Goal: Task Accomplishment & Management: Use online tool/utility

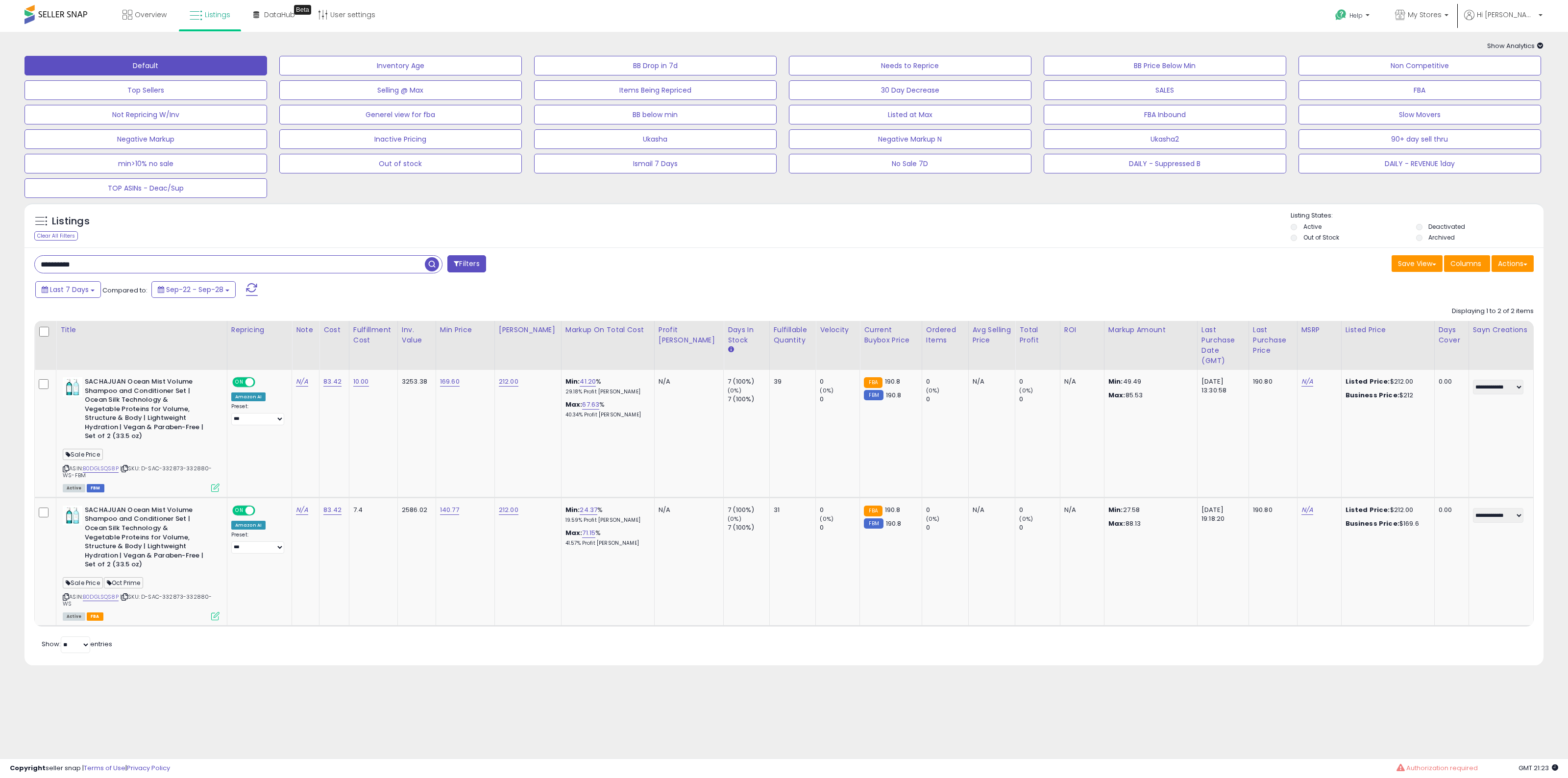
click at [1240, 180] on div "Default Inventory Age BB Drop in 7d Needs to Reprice BB Price Below Min Non Com…" at bounding box center [784, 125] width 1544 height 147
drag, startPoint x: 1228, startPoint y: 167, endPoint x: 893, endPoint y: 1, distance: 373.9
click at [1228, 167] on button "DAILY - Suppressed B" at bounding box center [1165, 164] width 242 height 19
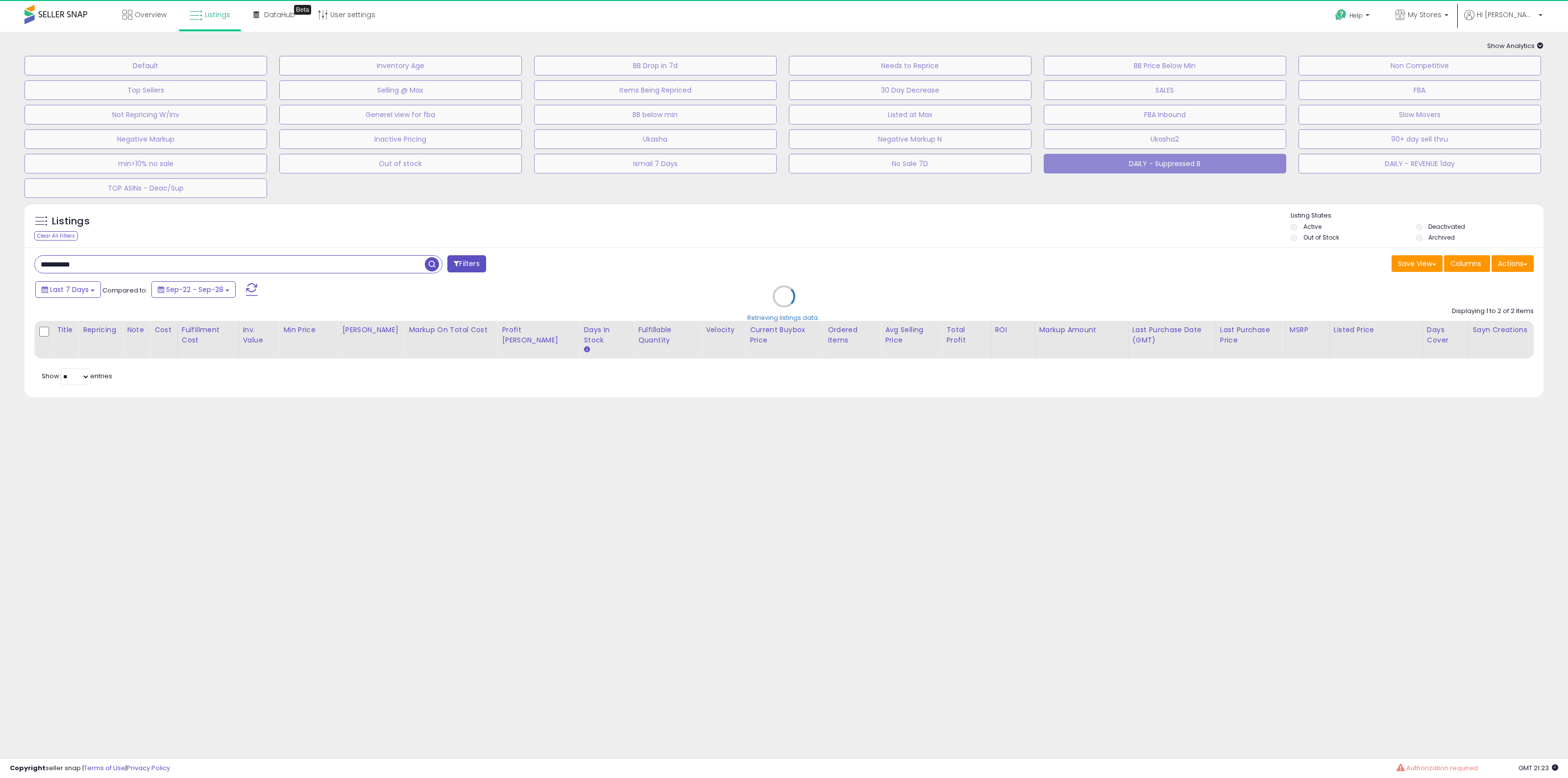
select select "**"
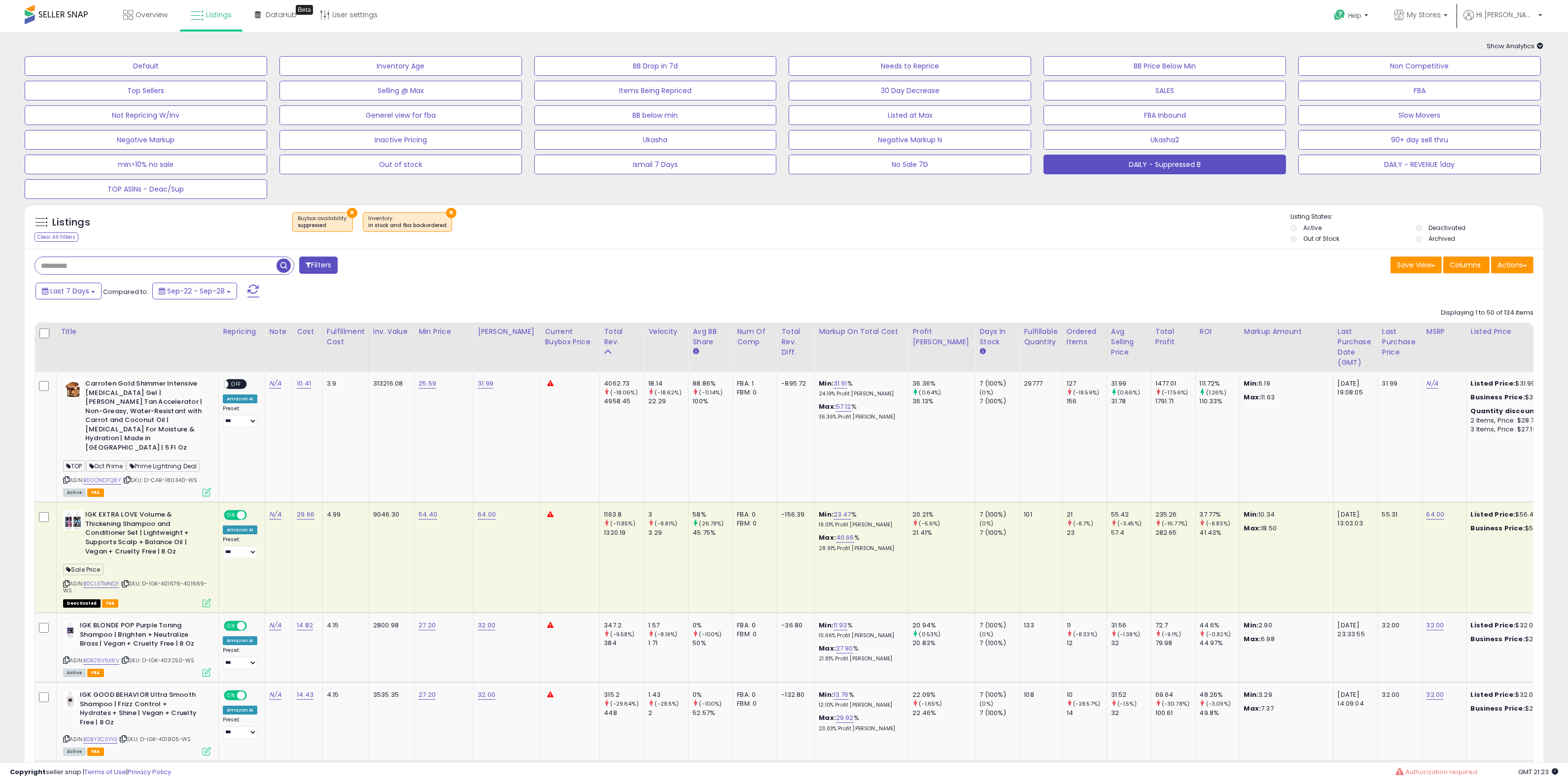
click at [1422, 229] on li "Deactivated" at bounding box center [1478, 229] width 124 height 11
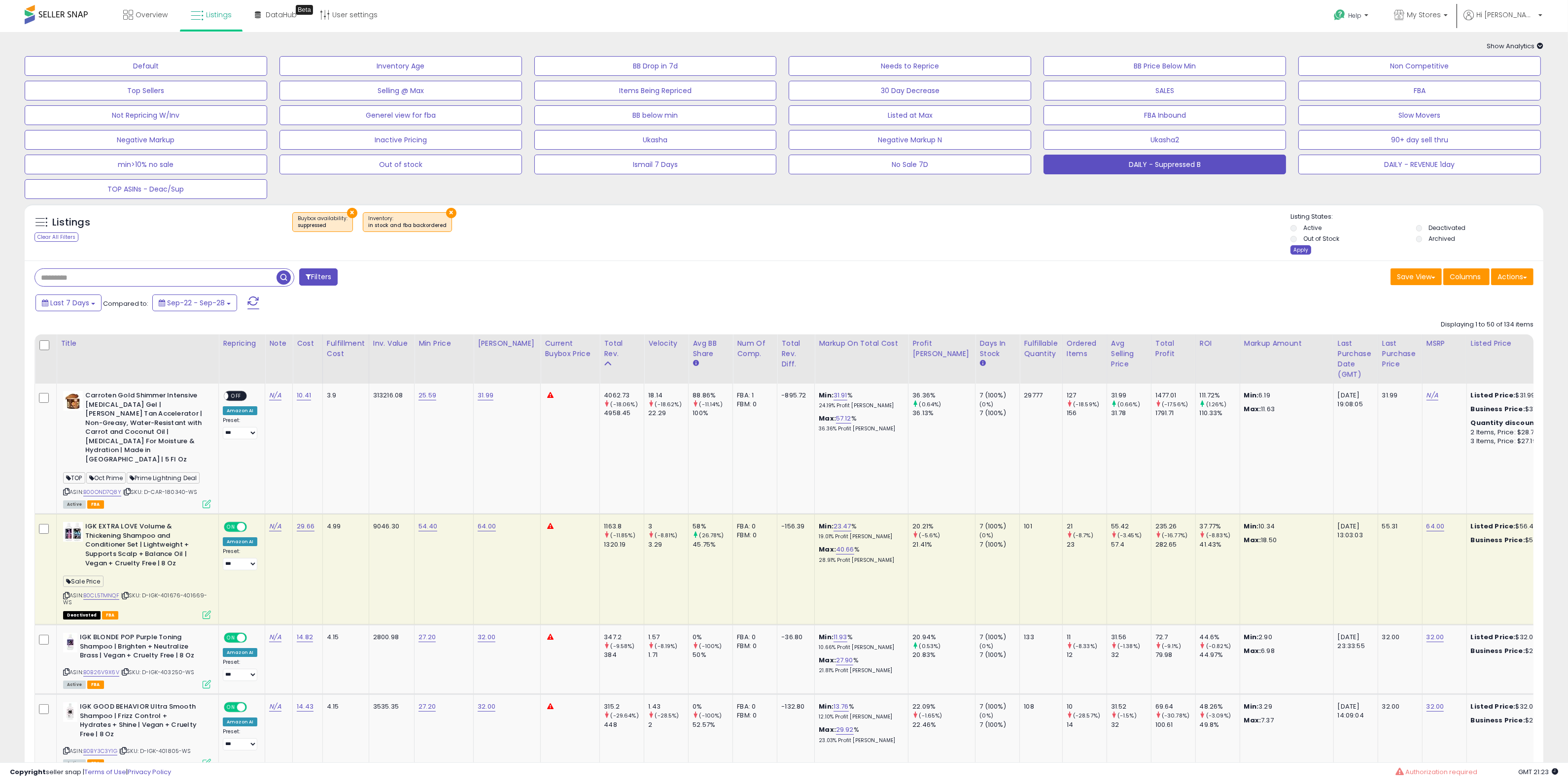
click at [1292, 247] on div "Apply" at bounding box center [1300, 250] width 21 height 9
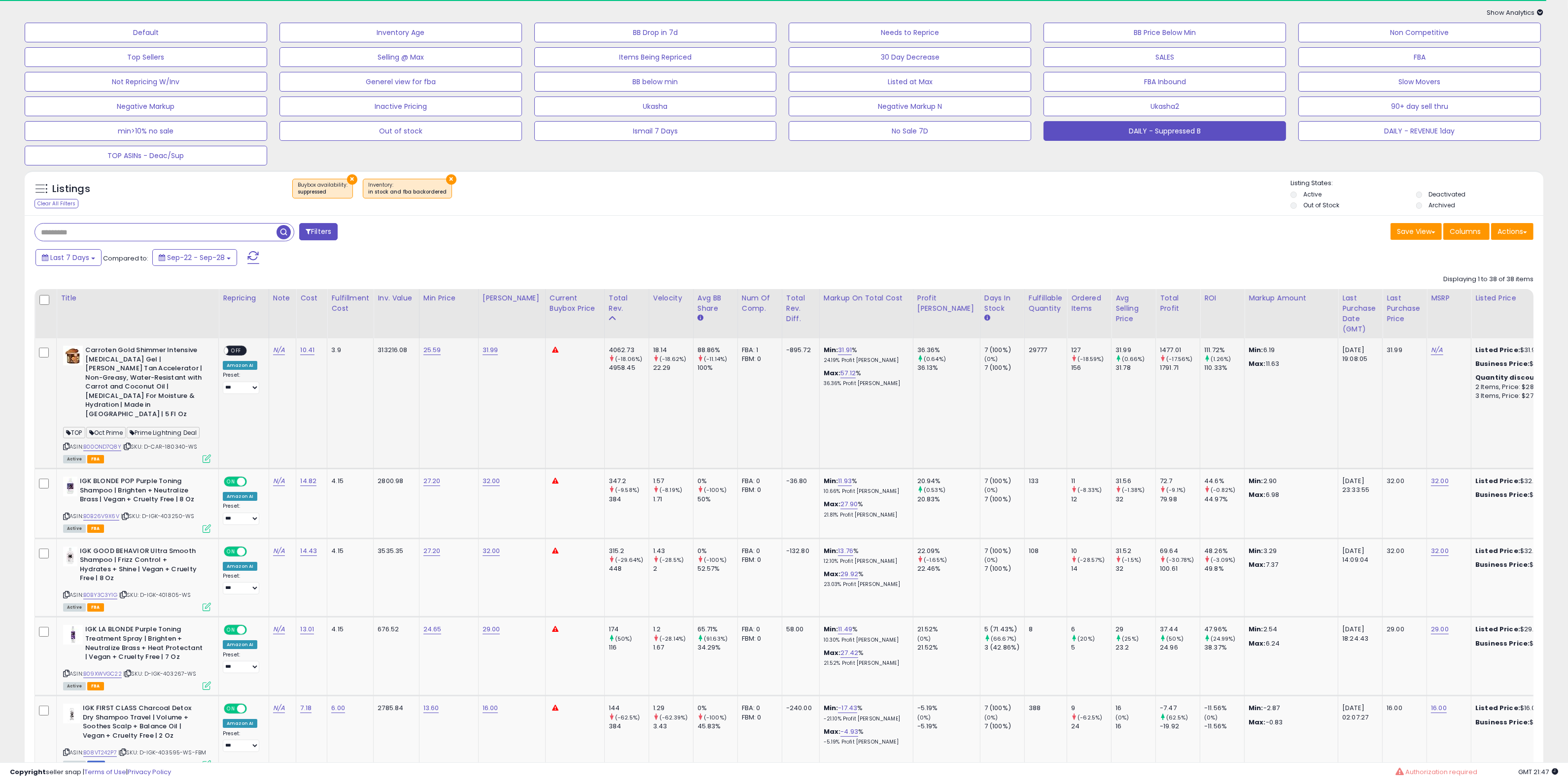
scroll to position [62, 0]
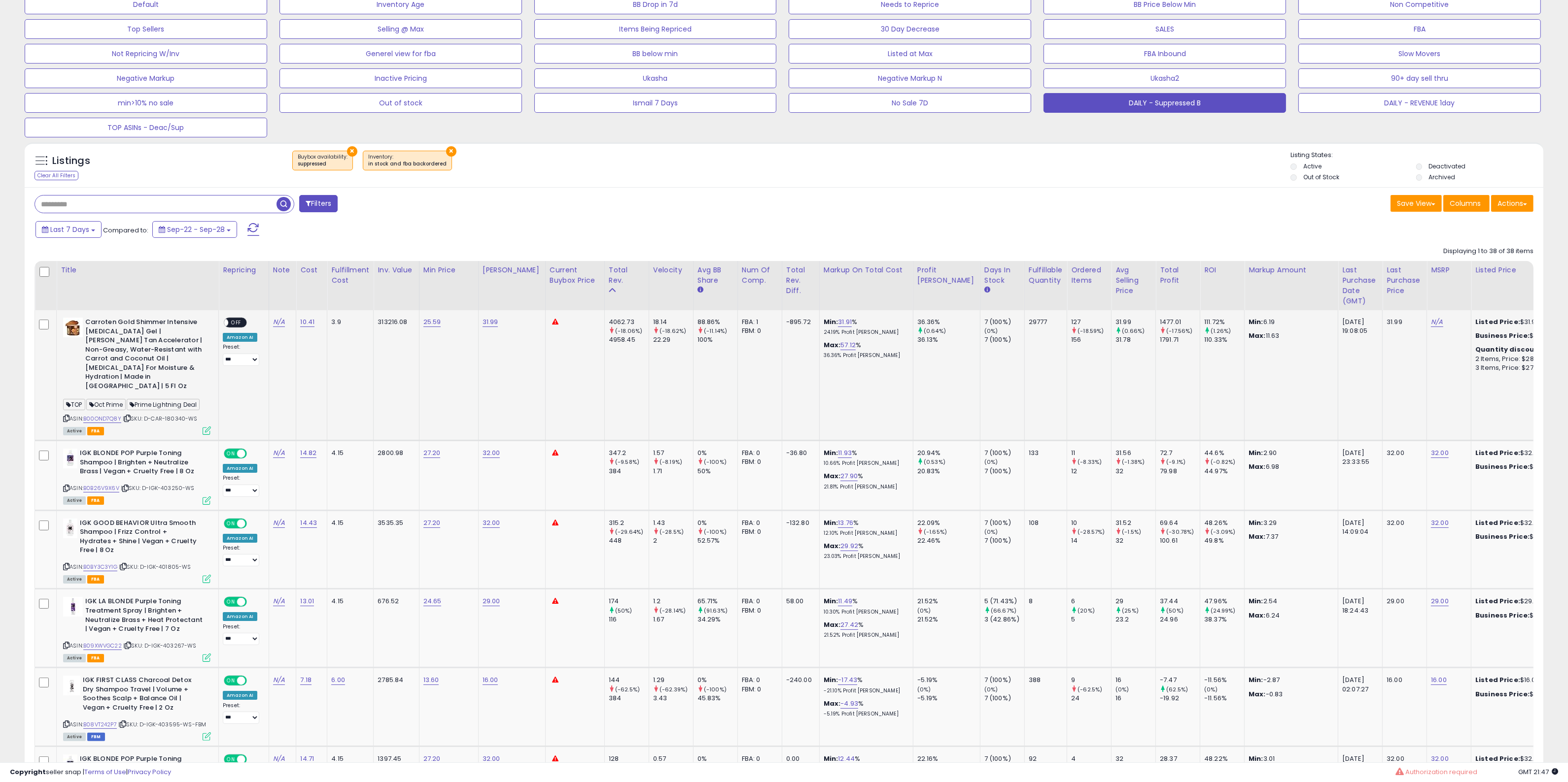
click at [63, 415] on icon at bounding box center [66, 418] width 6 height 6
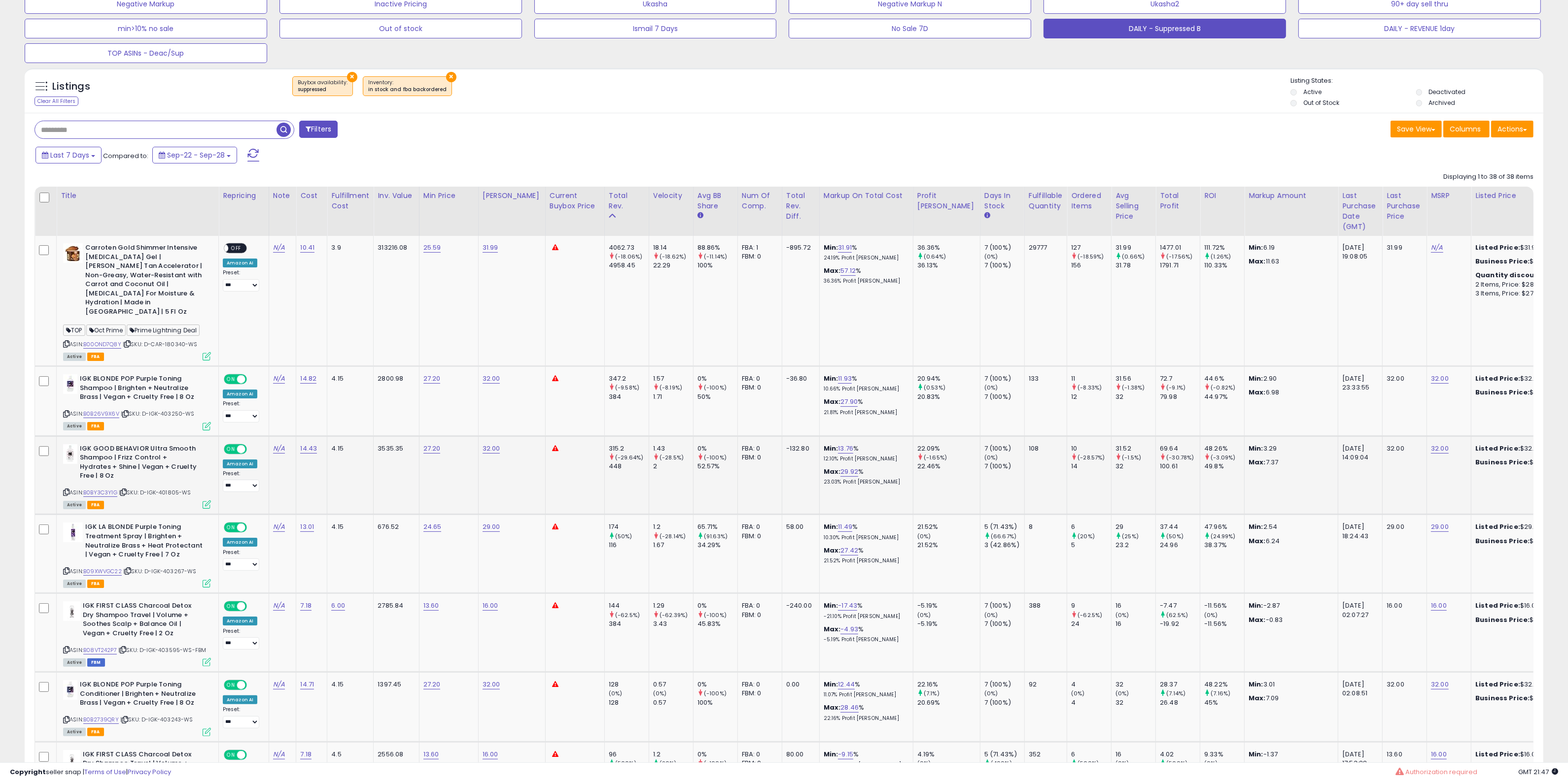
scroll to position [246, 0]
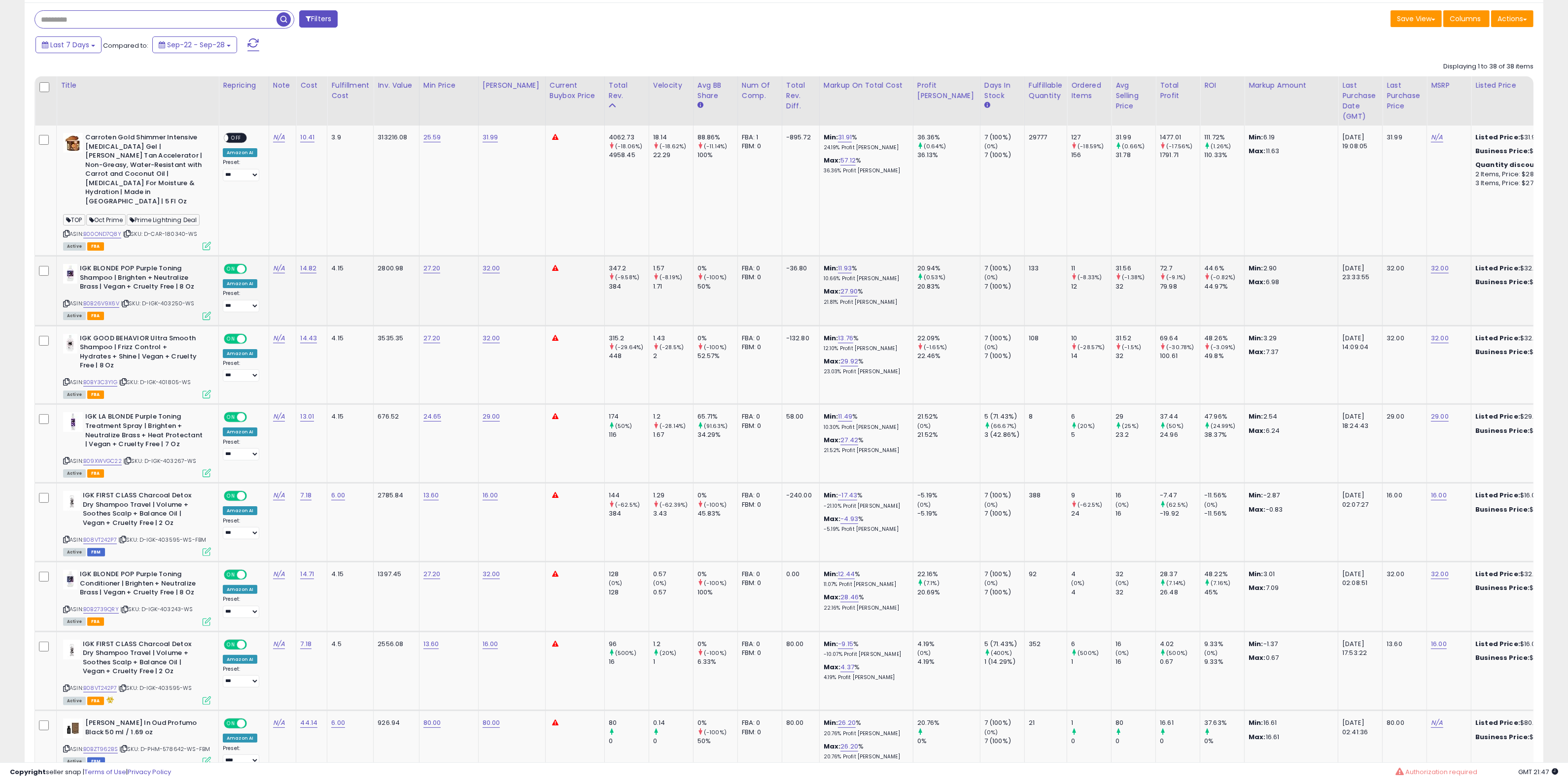
click at [67, 301] on icon at bounding box center [66, 303] width 6 height 6
click at [65, 379] on icon at bounding box center [66, 382] width 6 height 6
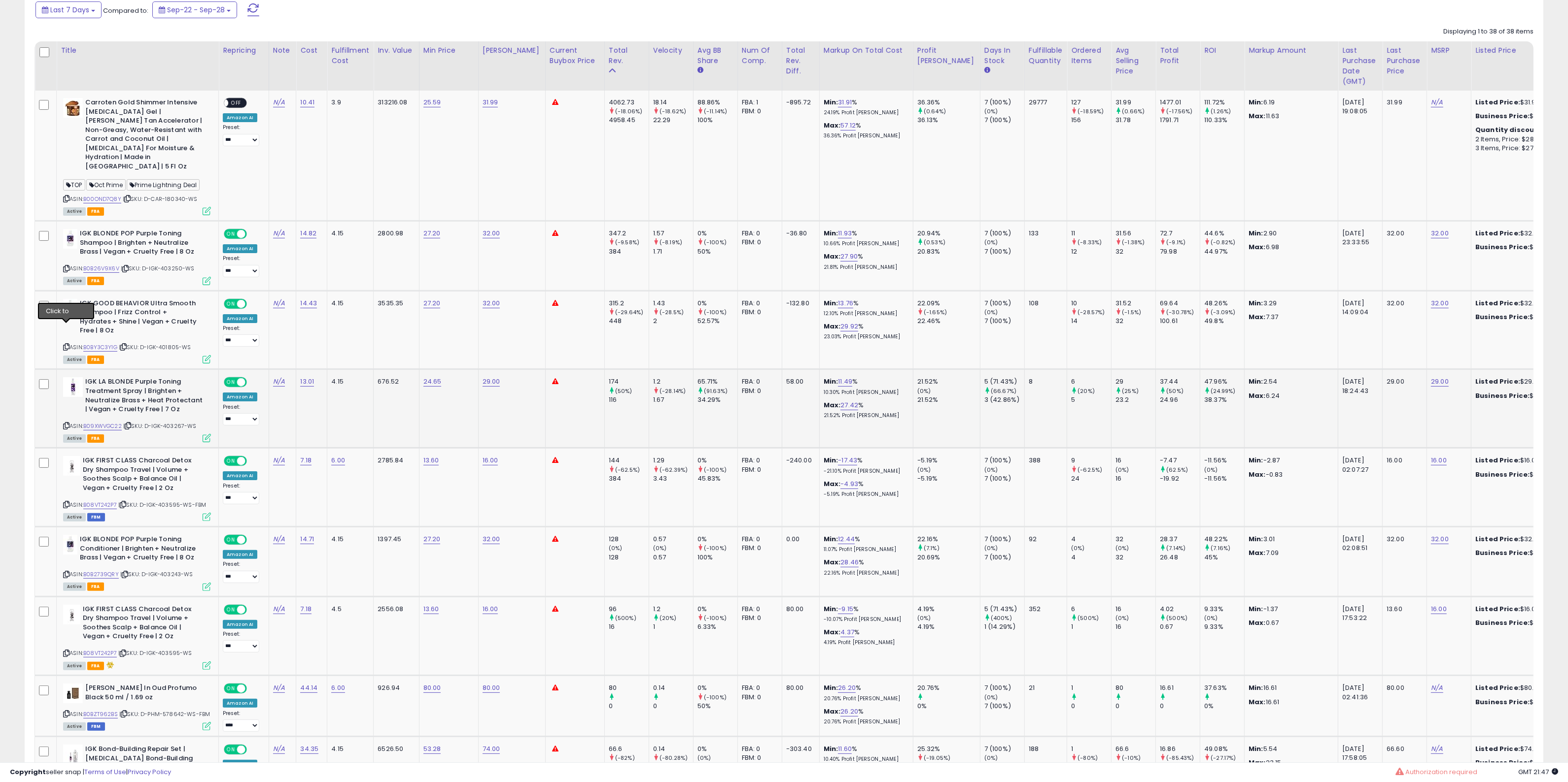
scroll to position [370, 0]
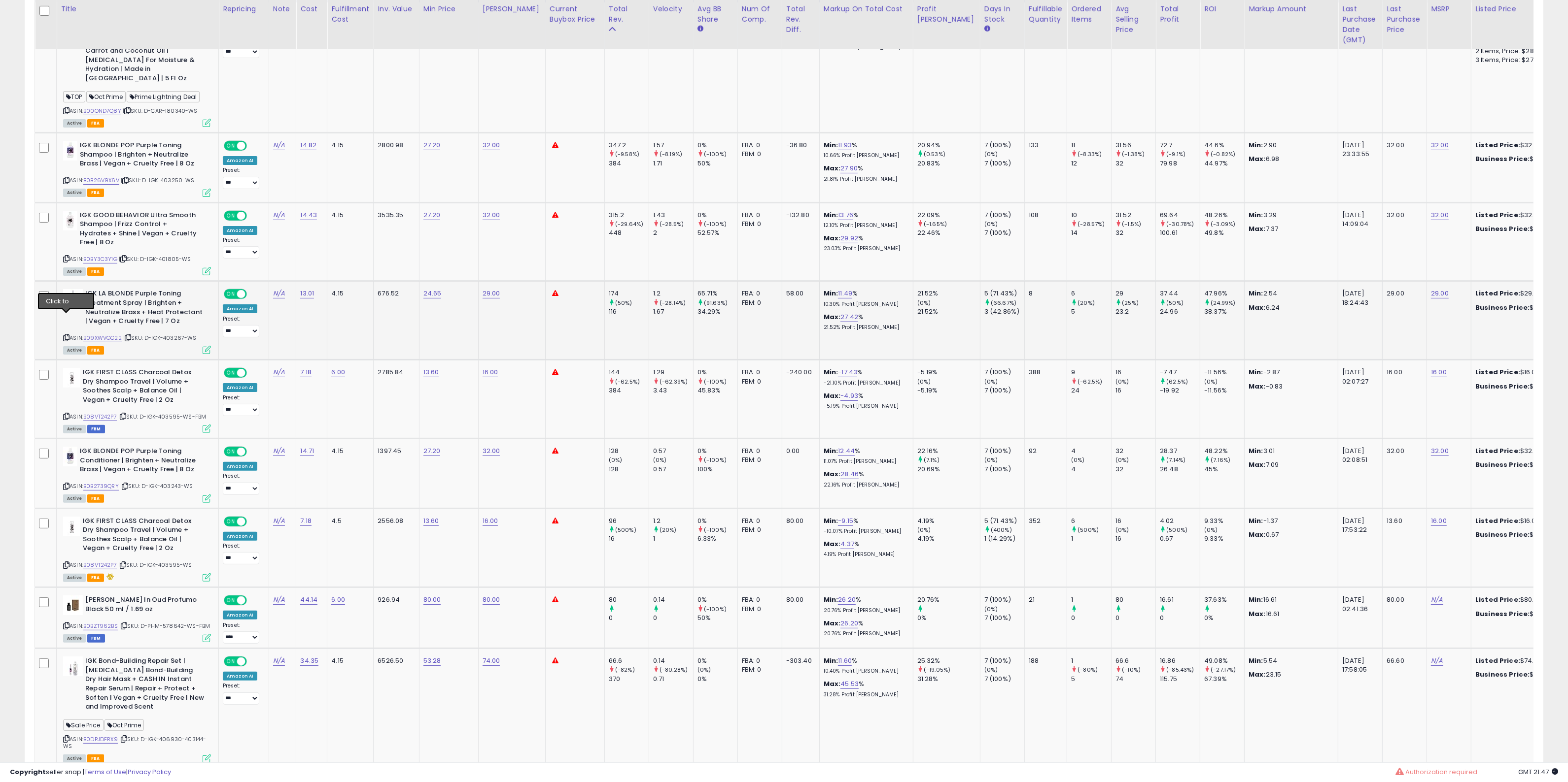
click at [67, 335] on icon at bounding box center [66, 337] width 6 height 6
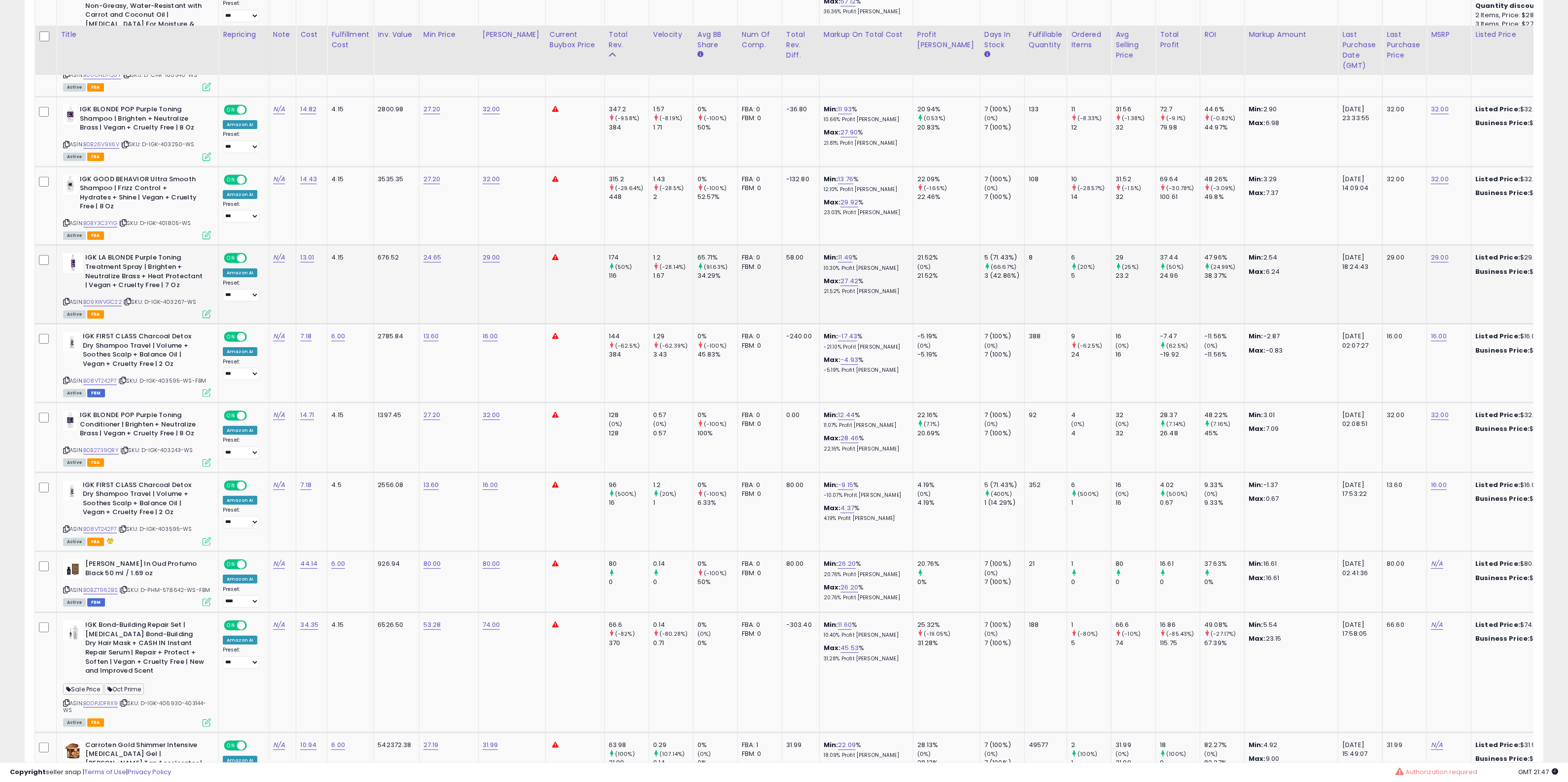
scroll to position [431, 0]
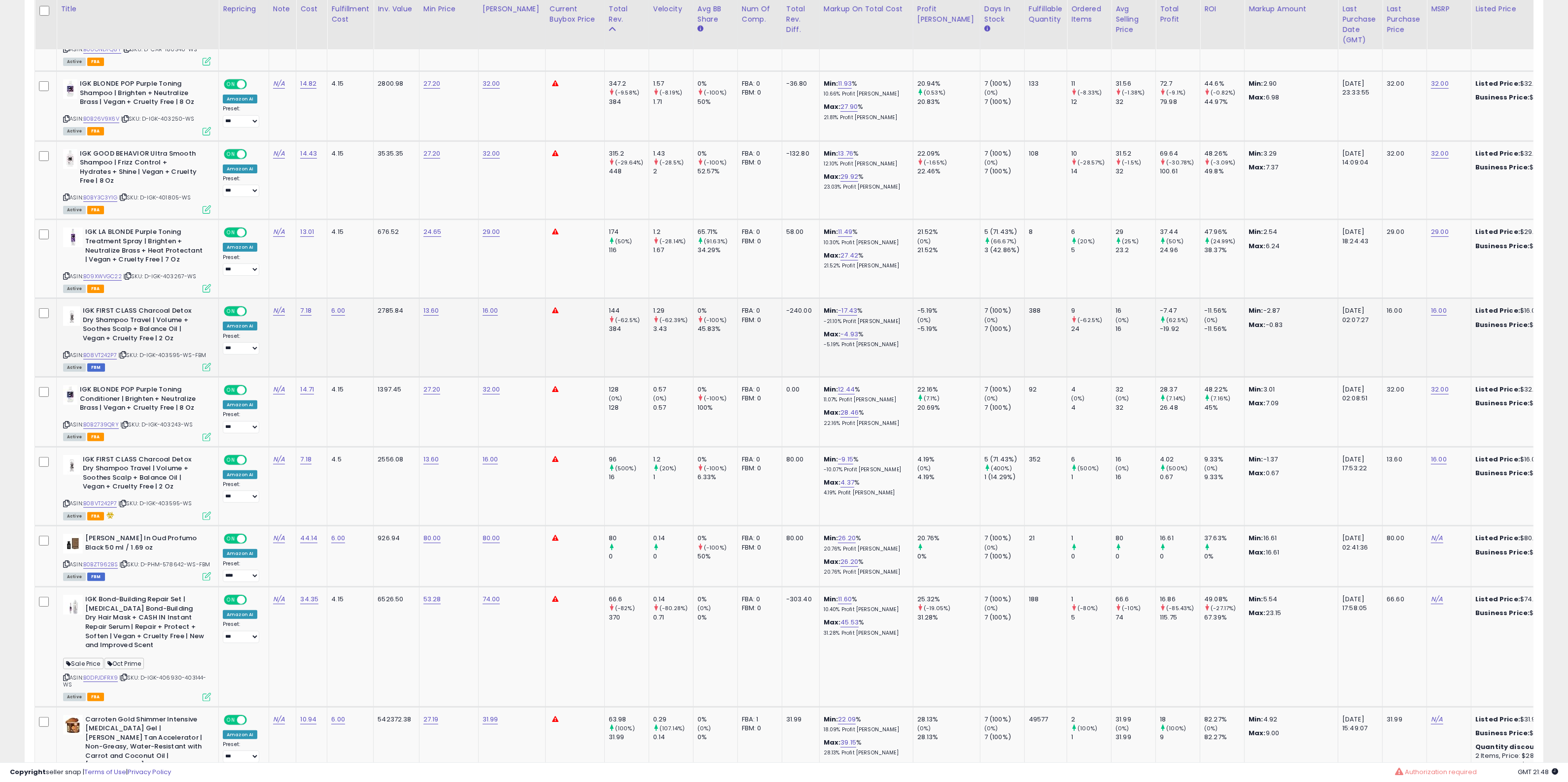
click at [67, 352] on icon at bounding box center [66, 355] width 6 height 6
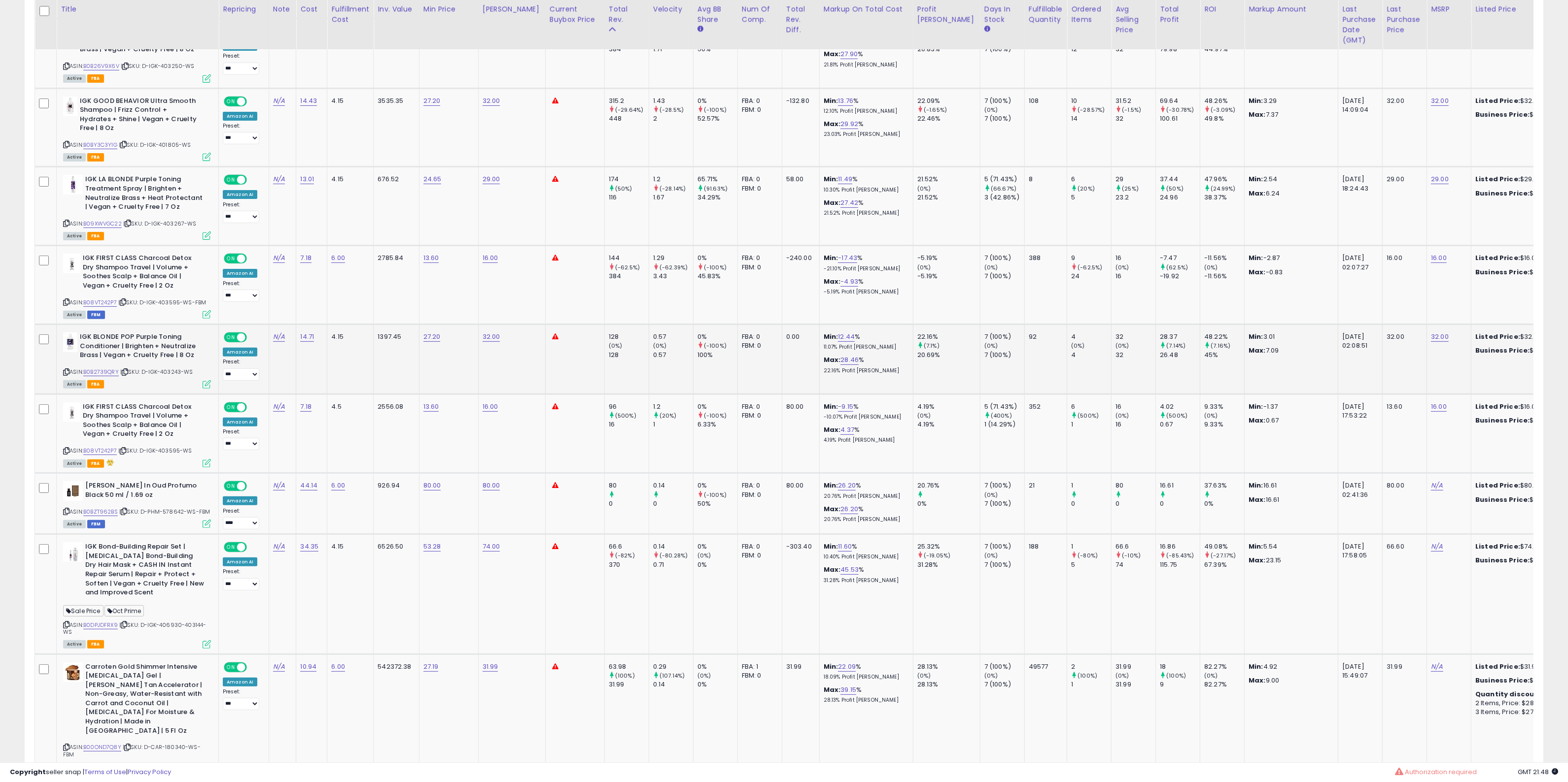
scroll to position [493, 0]
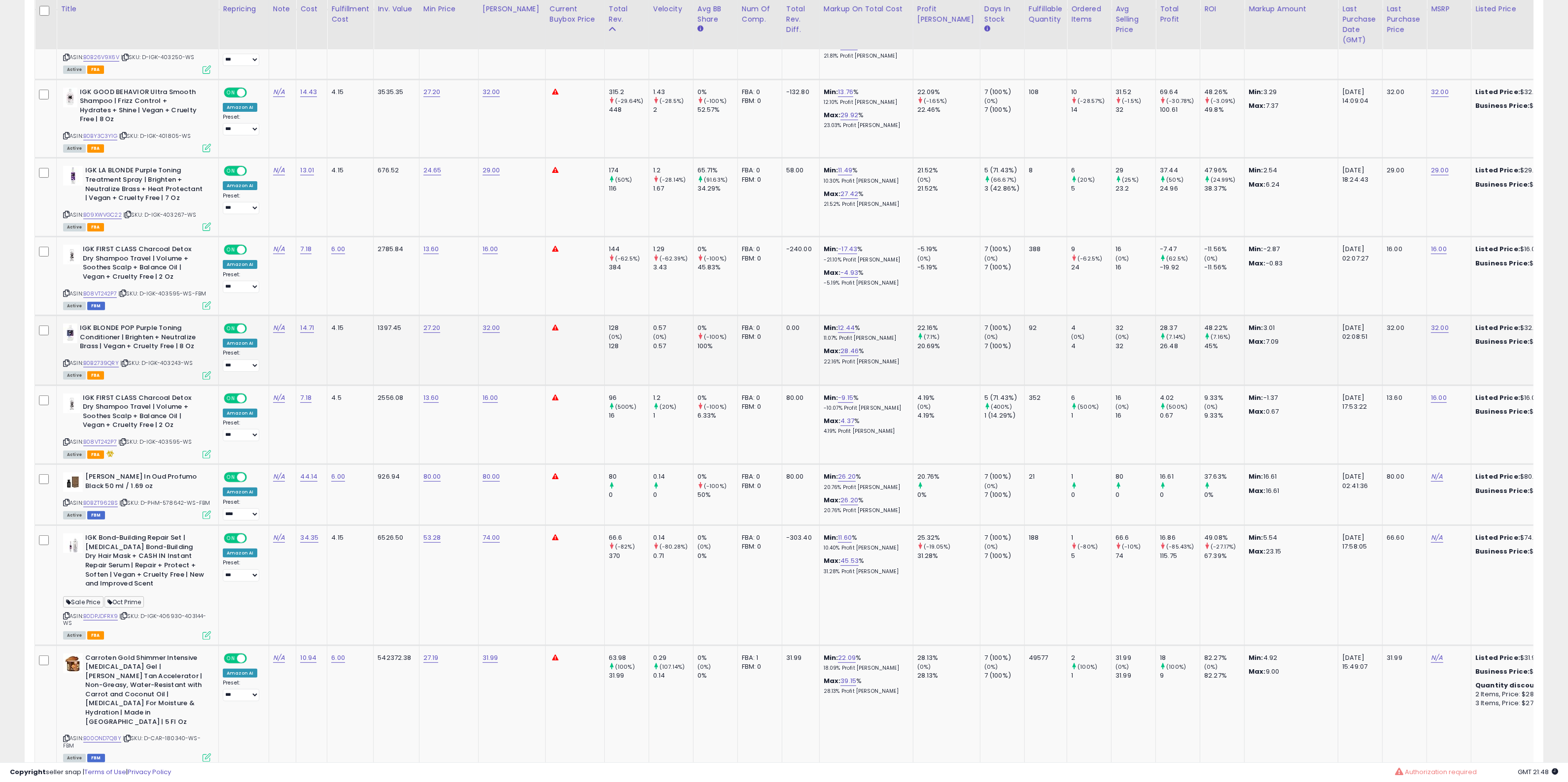
click at [65, 360] on icon at bounding box center [66, 363] width 6 height 6
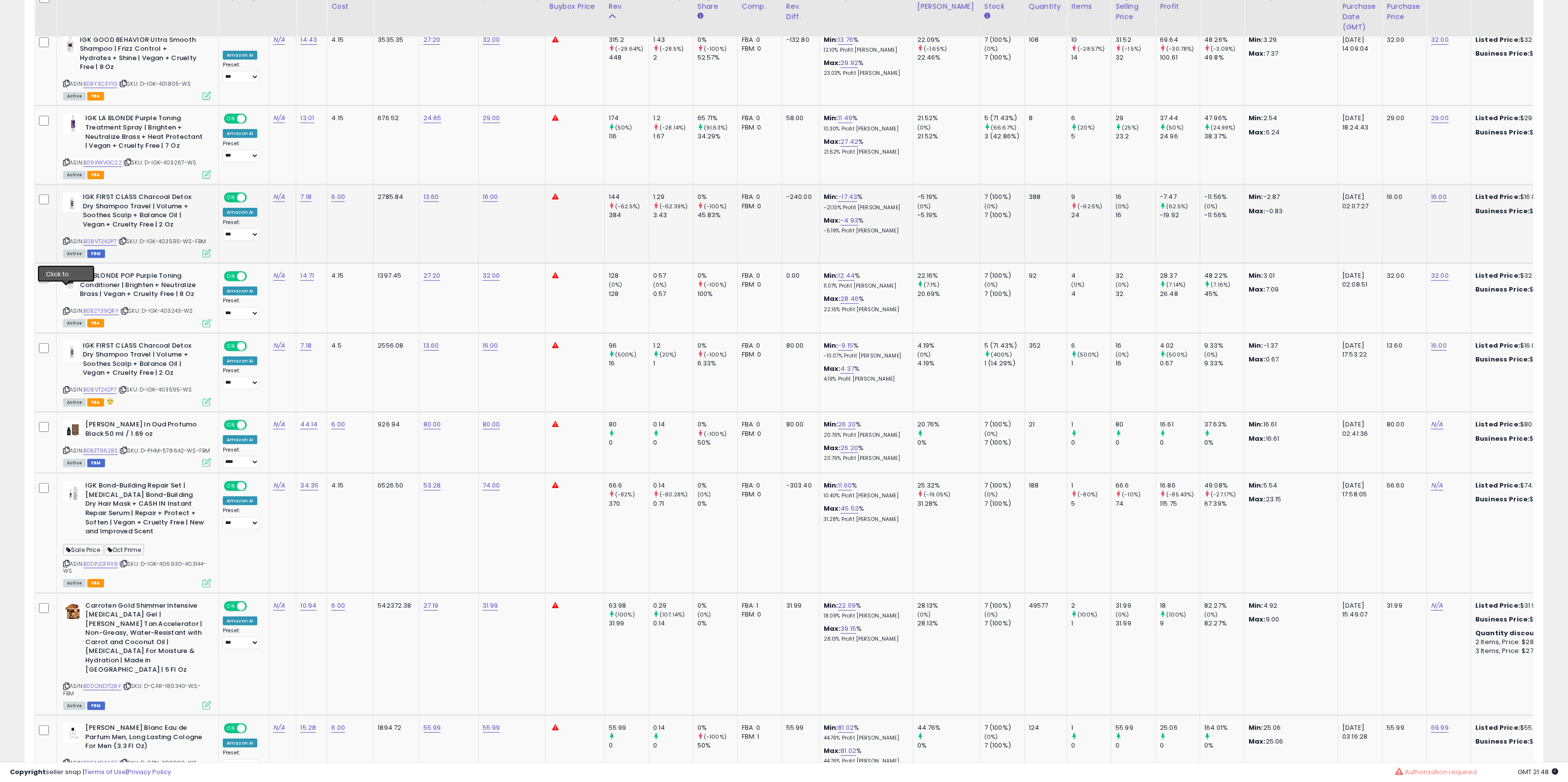
scroll to position [554, 0]
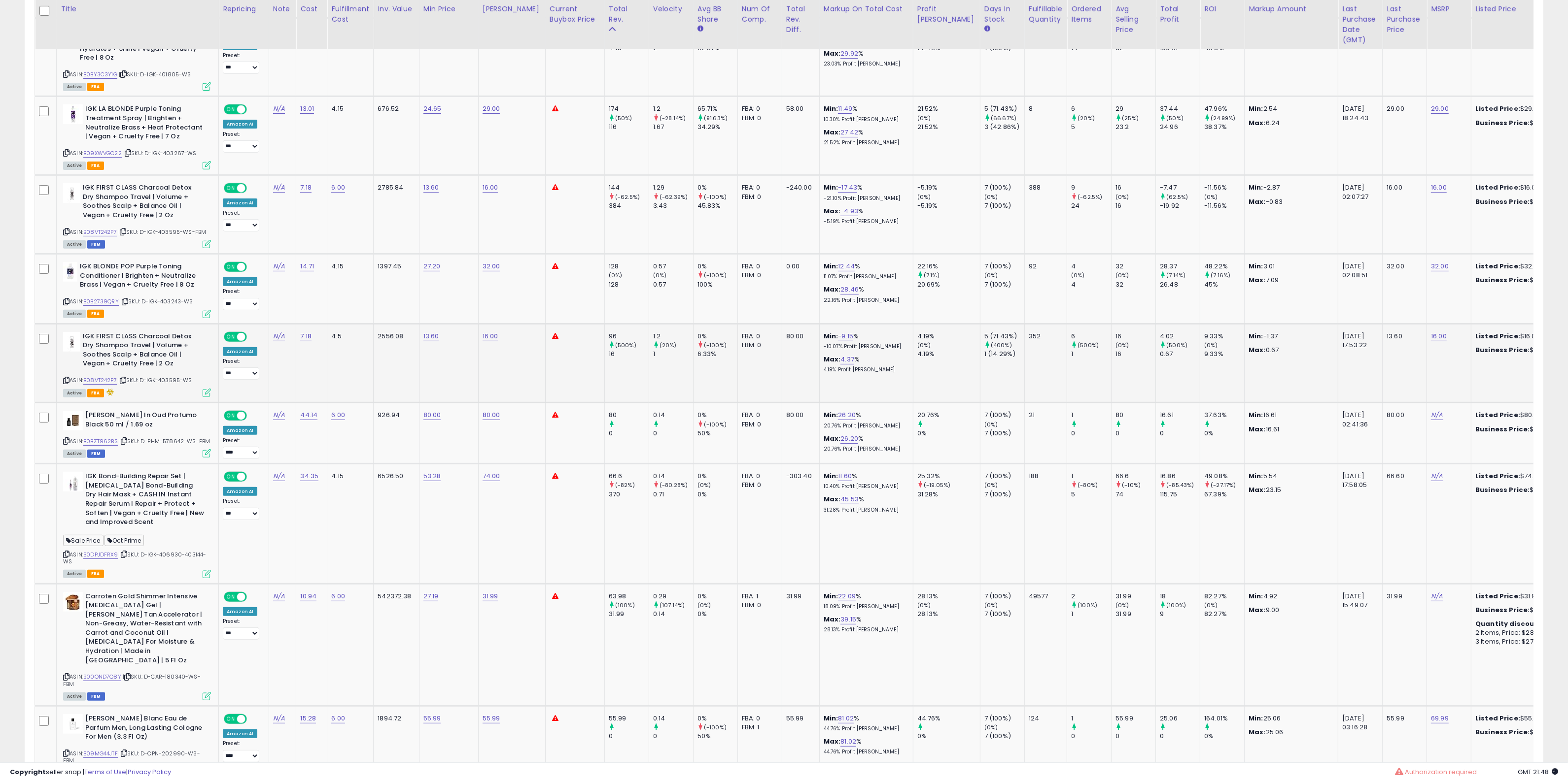
click at [66, 378] on icon at bounding box center [66, 380] width 6 height 6
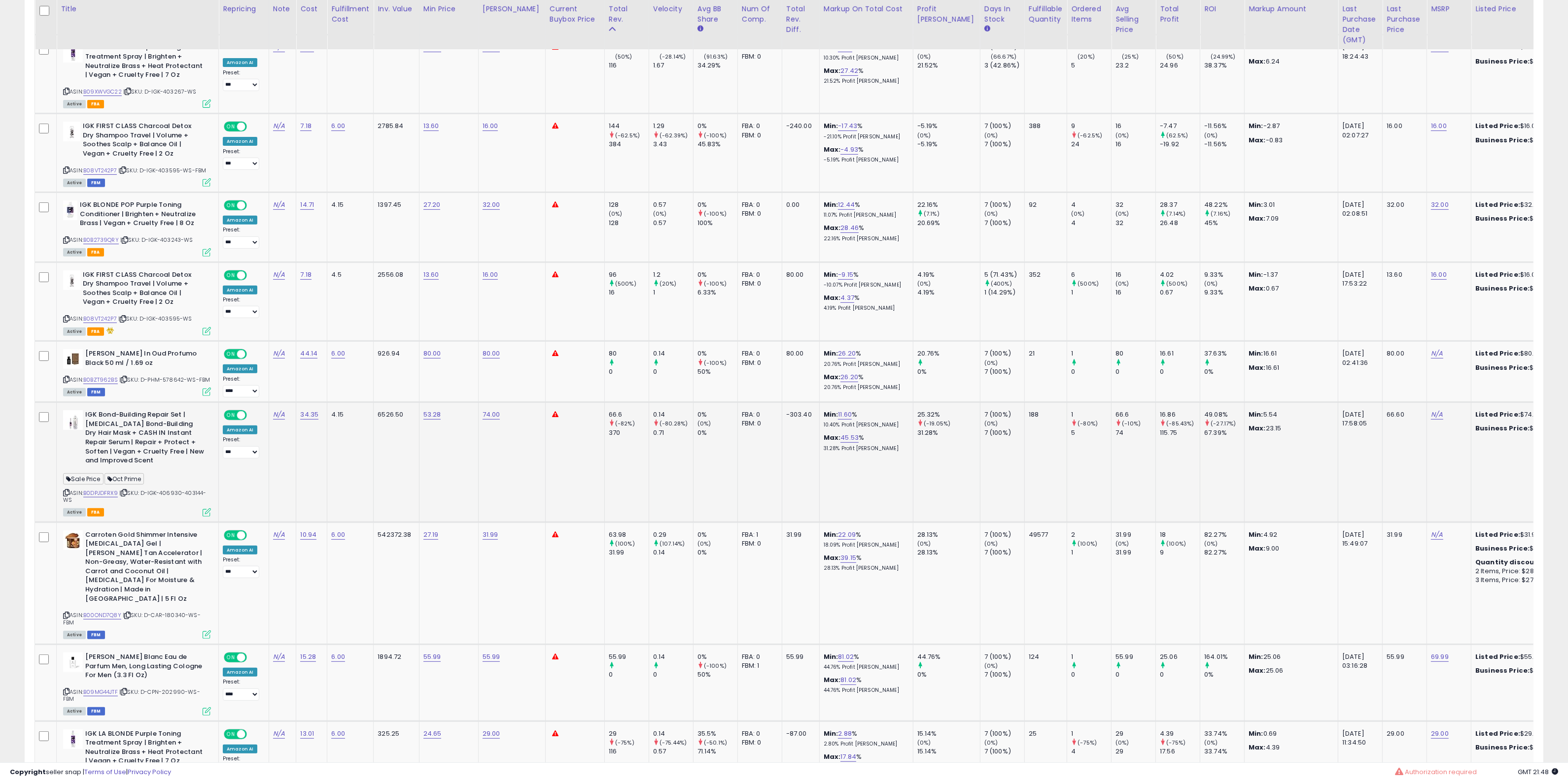
click at [67, 469] on div "ASIN: B0DPJDFRX9 | SKU: D-IGK-406930-403144-WS Active FBA" at bounding box center [137, 463] width 148 height 105
click at [65, 490] on icon at bounding box center [66, 493] width 6 height 6
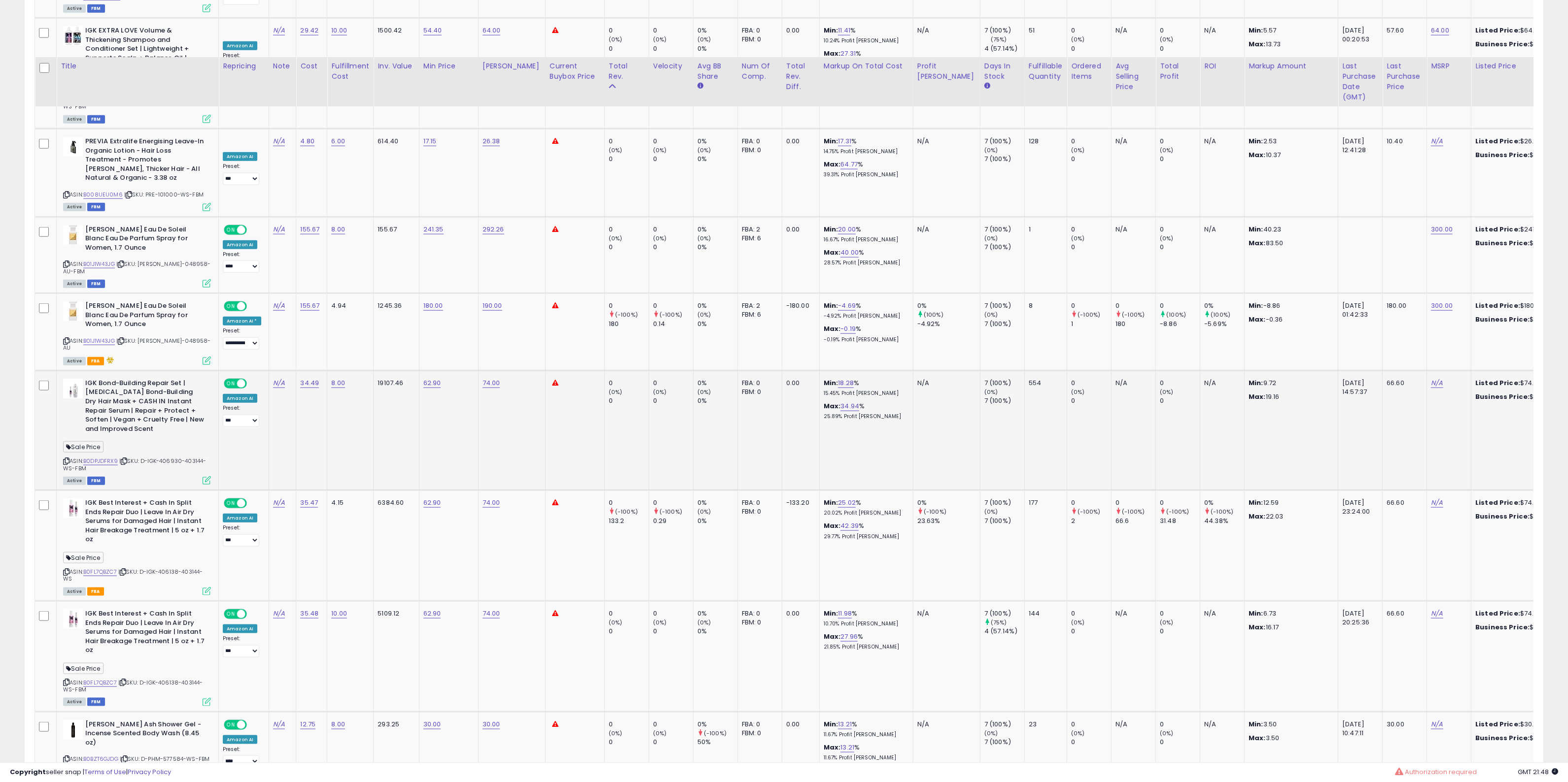
scroll to position [1847, 0]
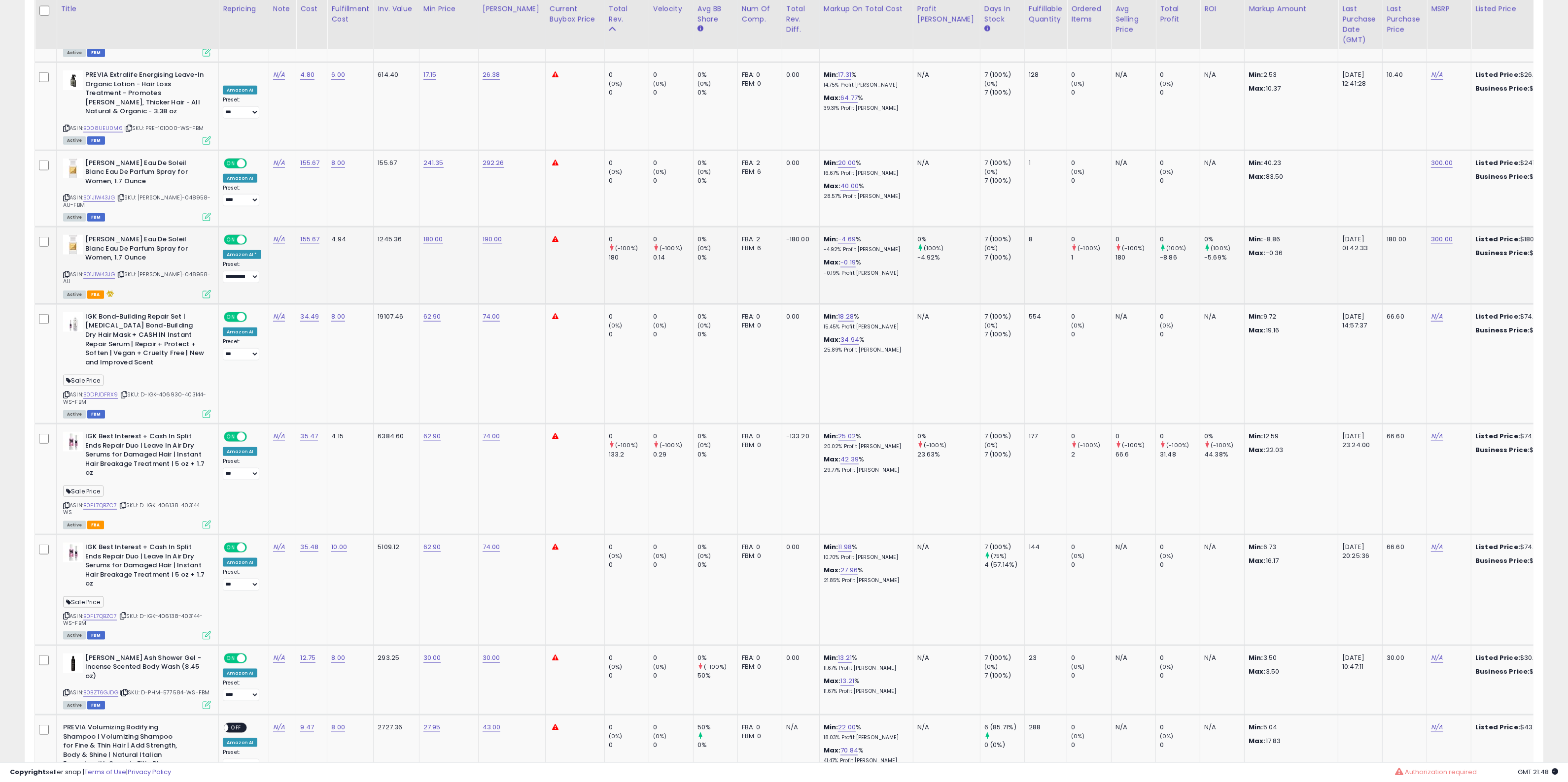
click at [67, 272] on icon at bounding box center [66, 274] width 6 height 6
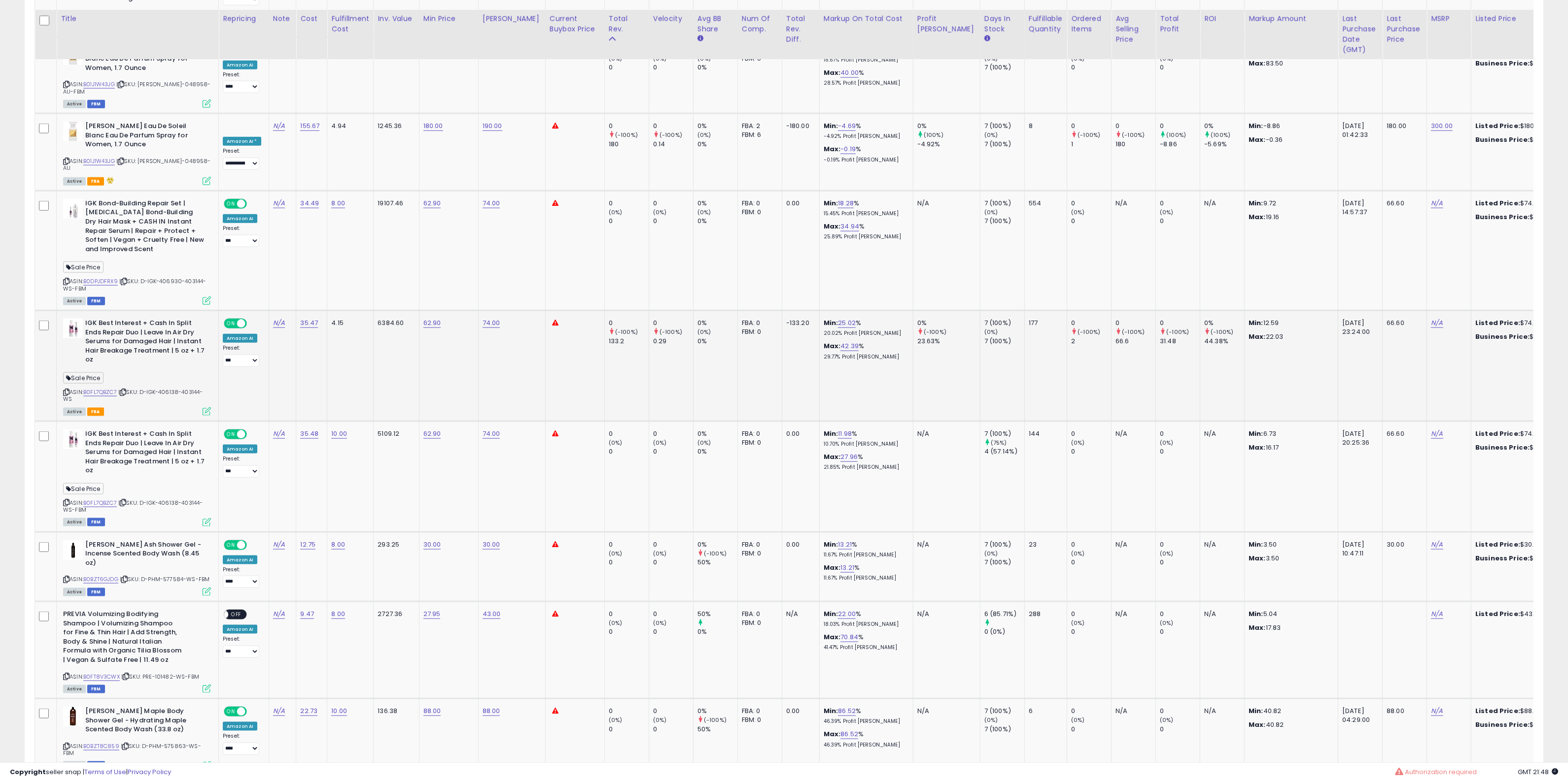
scroll to position [1970, 0]
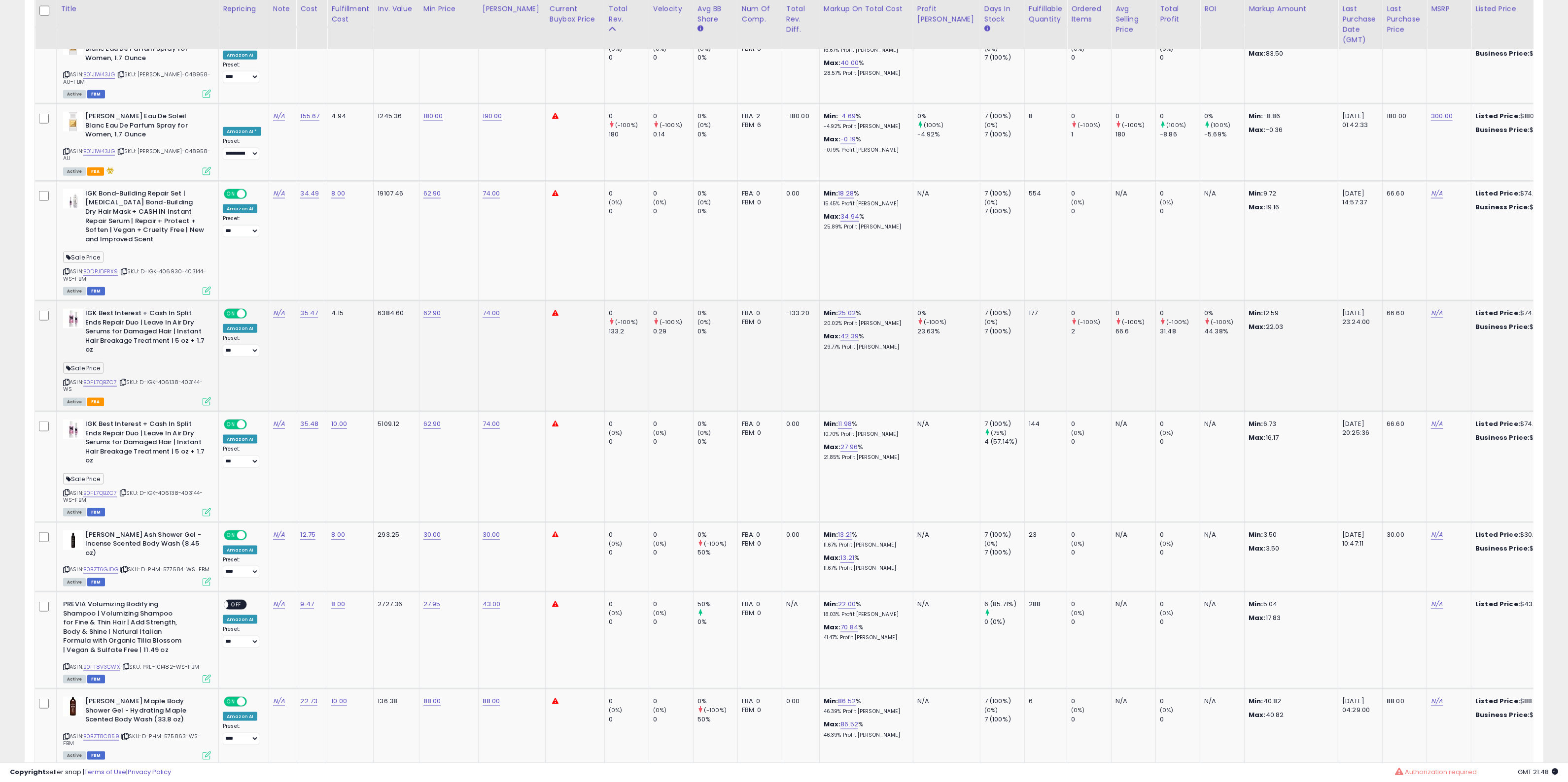
click at [67, 380] on icon at bounding box center [66, 382] width 6 height 6
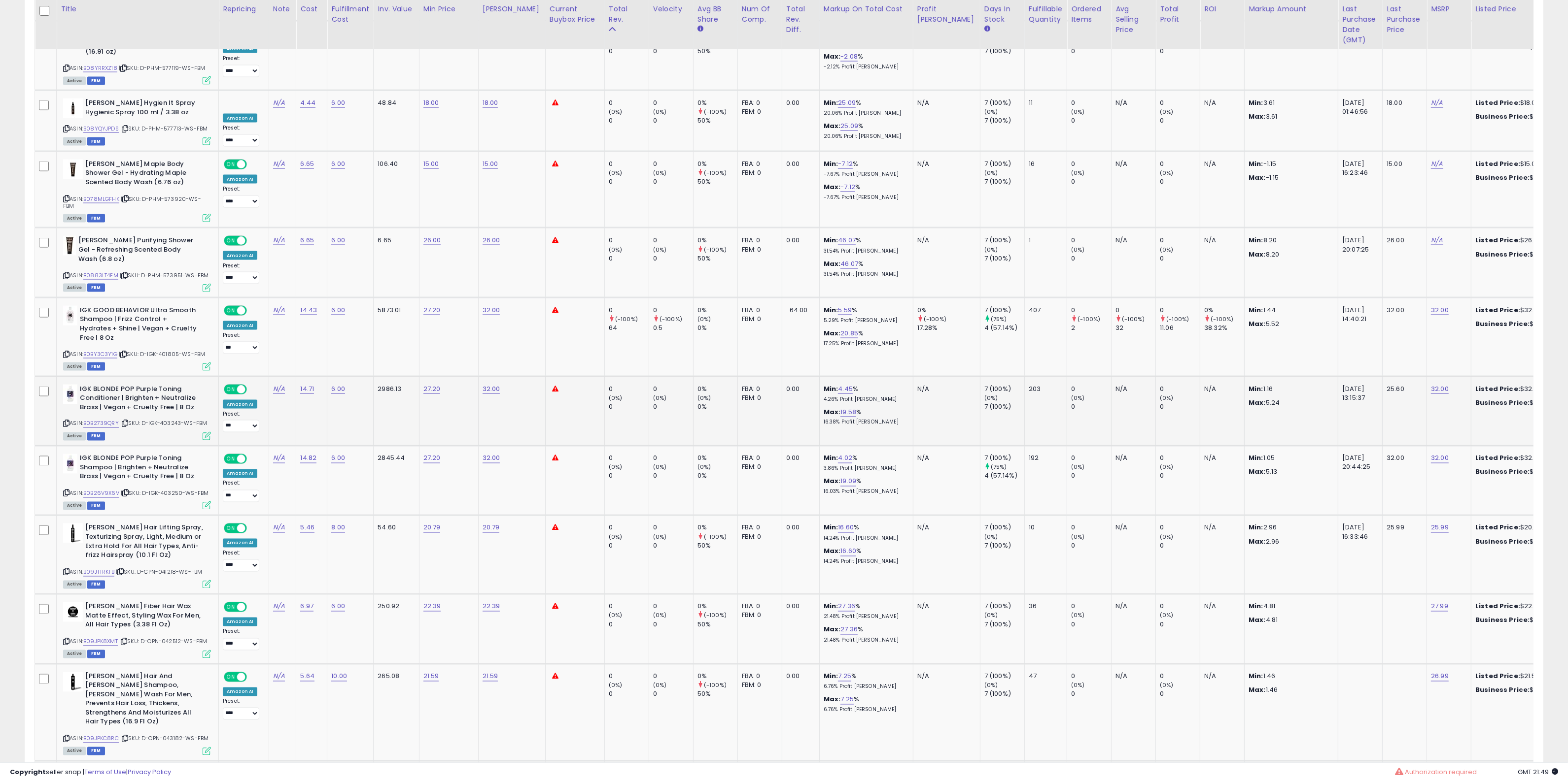
scroll to position [2738, 0]
